Goal: Find specific page/section: Find specific page/section

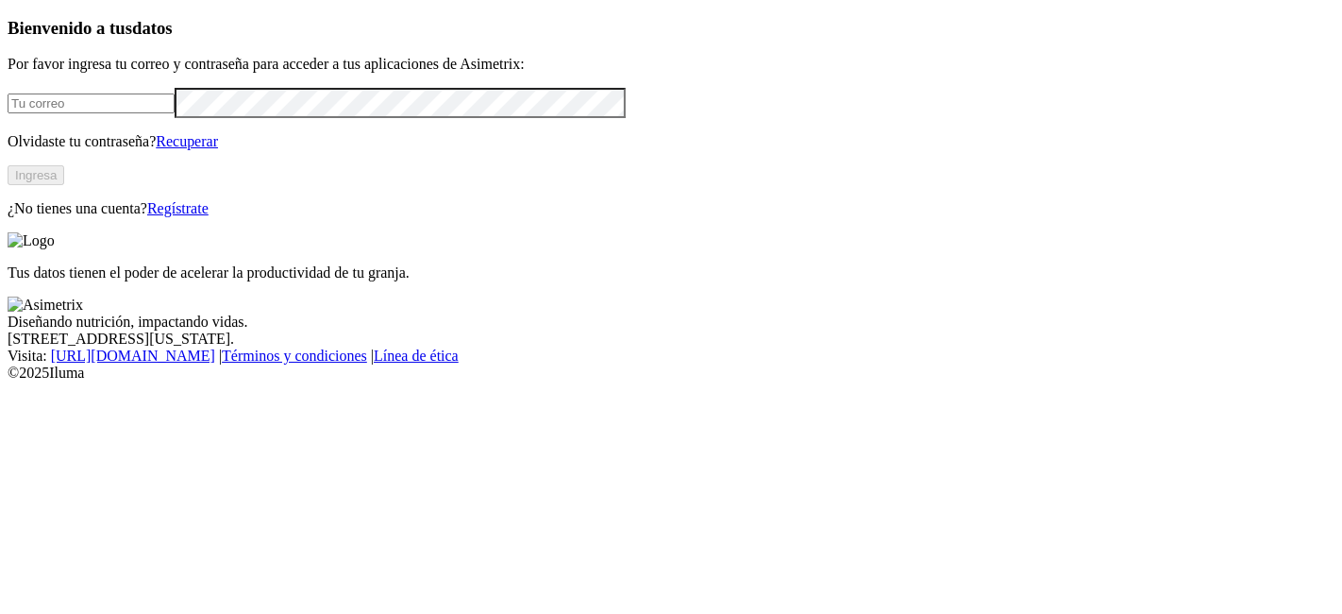
type input "[PERSON_NAME][EMAIL_ADDRESS][PERSON_NAME][DOMAIN_NAME]"
click at [64, 185] on button "Ingresa" at bounding box center [36, 175] width 57 height 20
